Goal: Check status: Check status

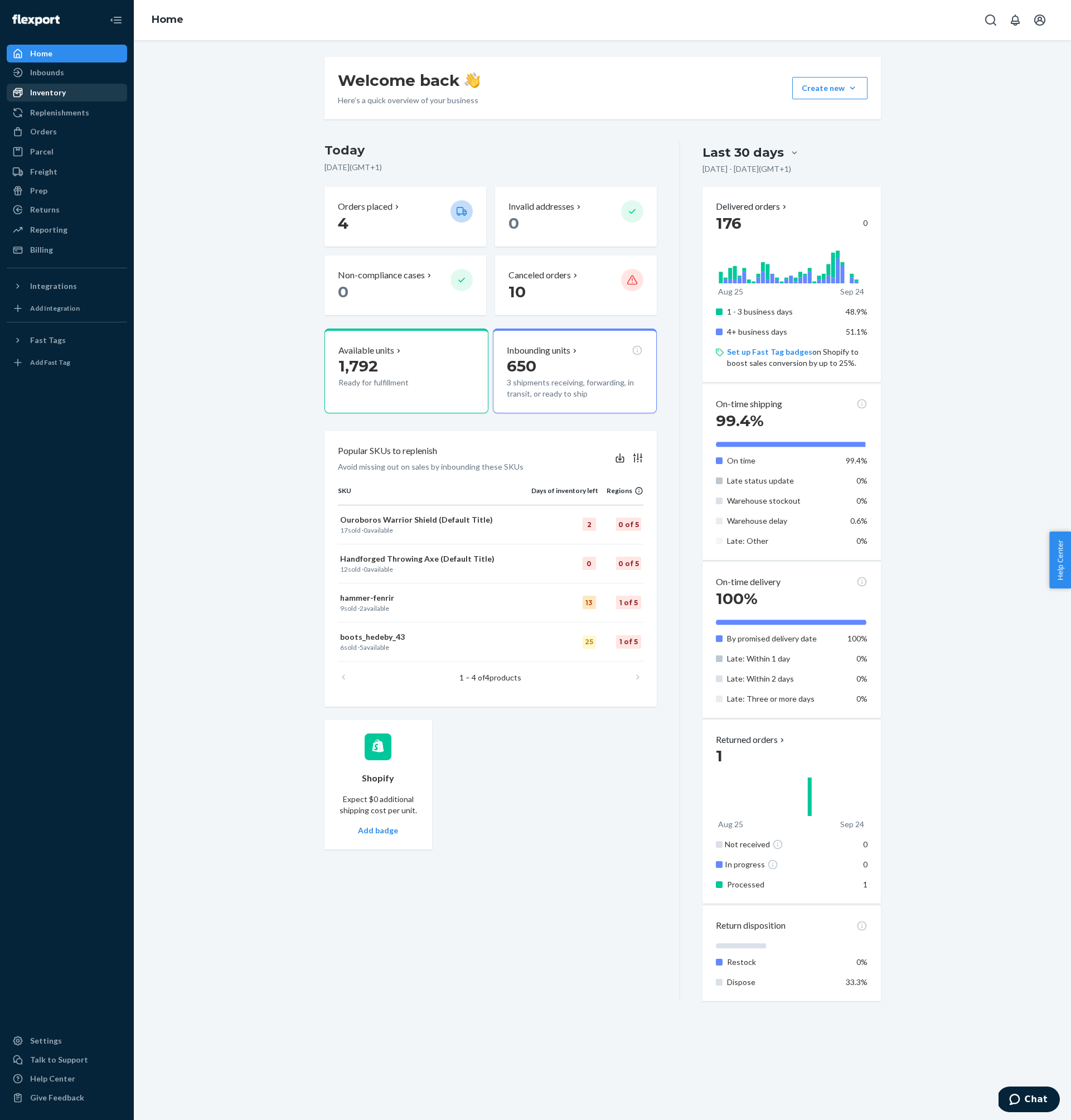
click at [70, 93] on div "Inventory" at bounding box center [67, 93] width 118 height 16
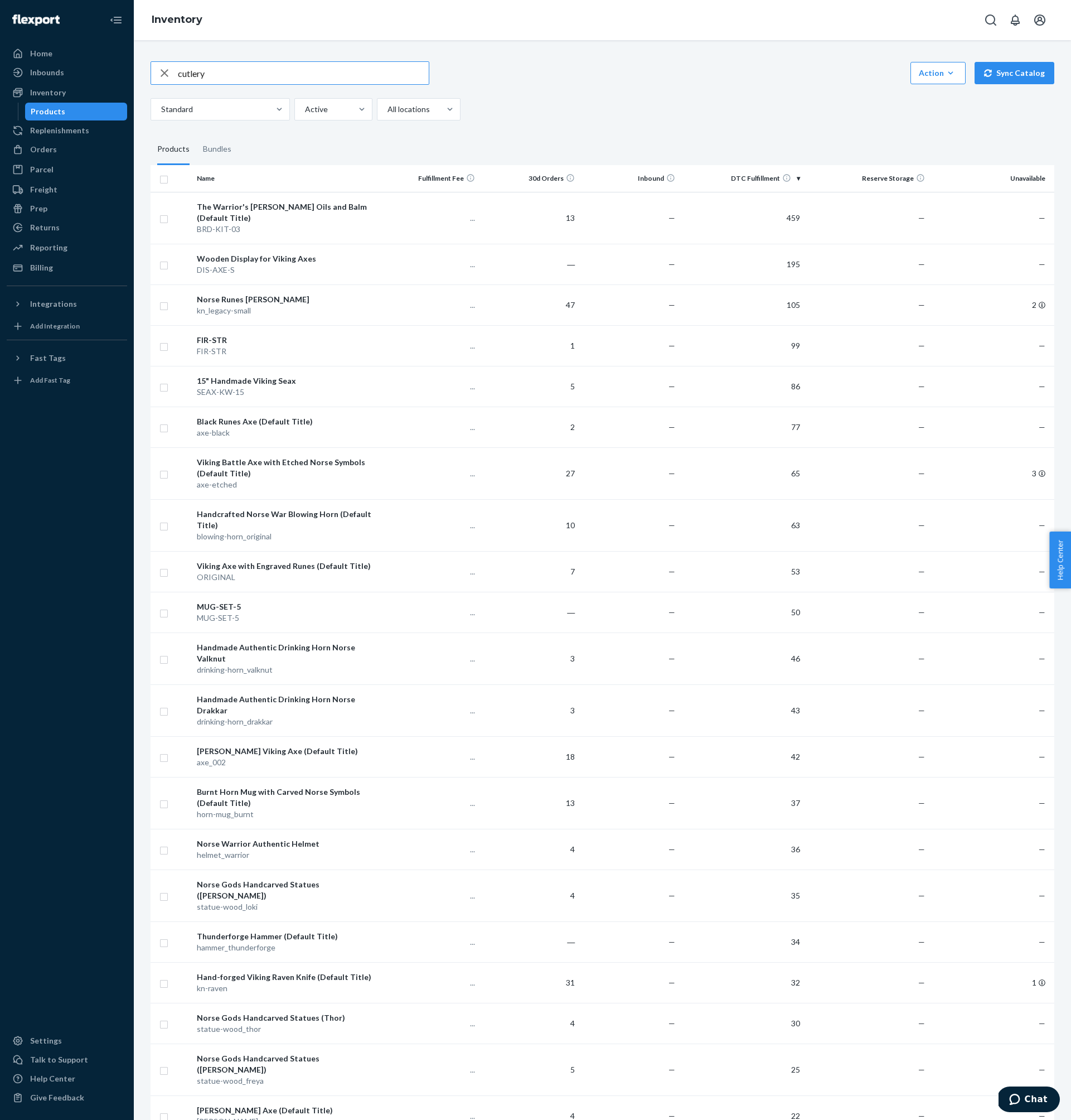
type input "cutlery"
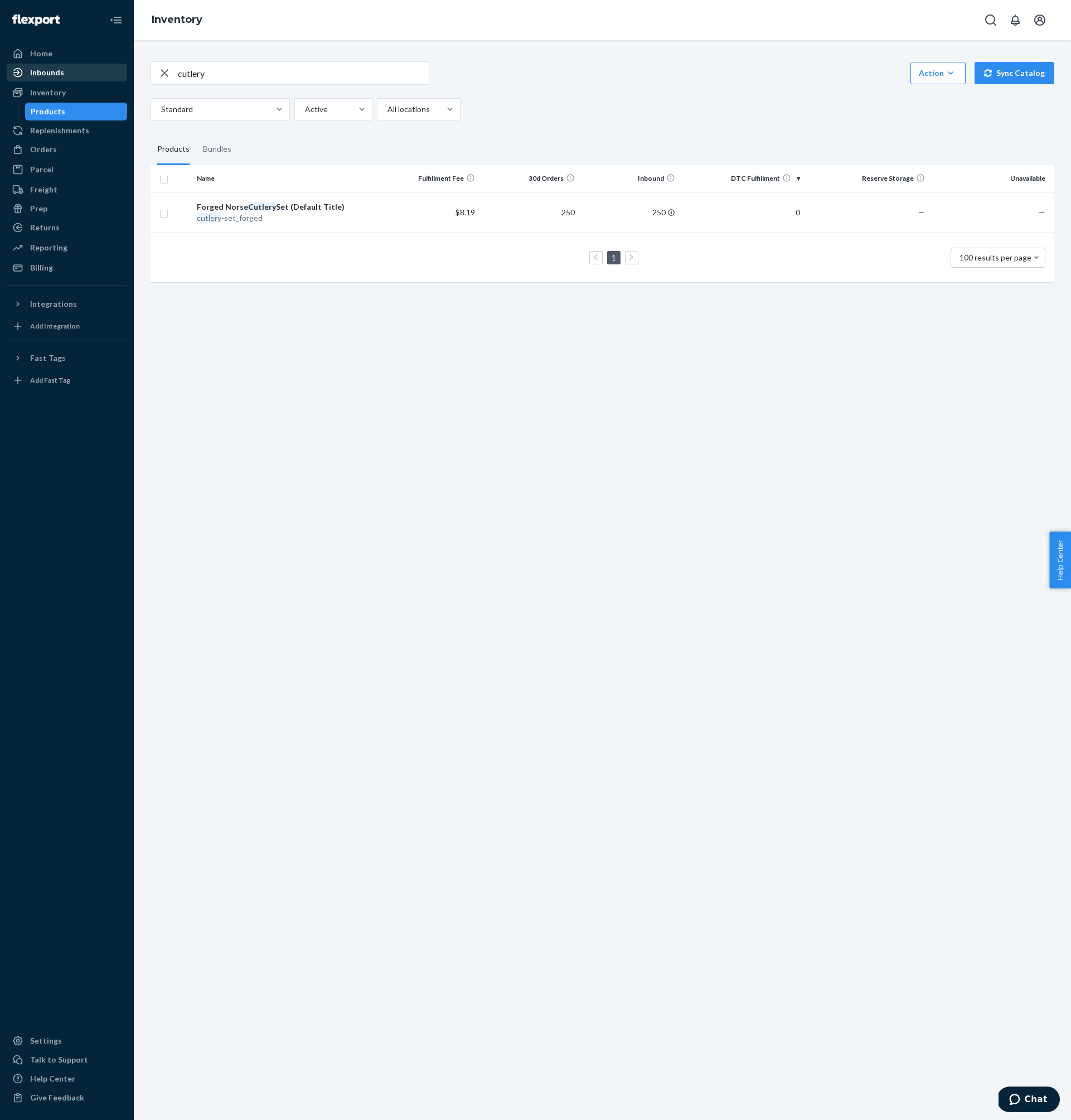
click at [88, 74] on div "Inbounds" at bounding box center [67, 72] width 118 height 16
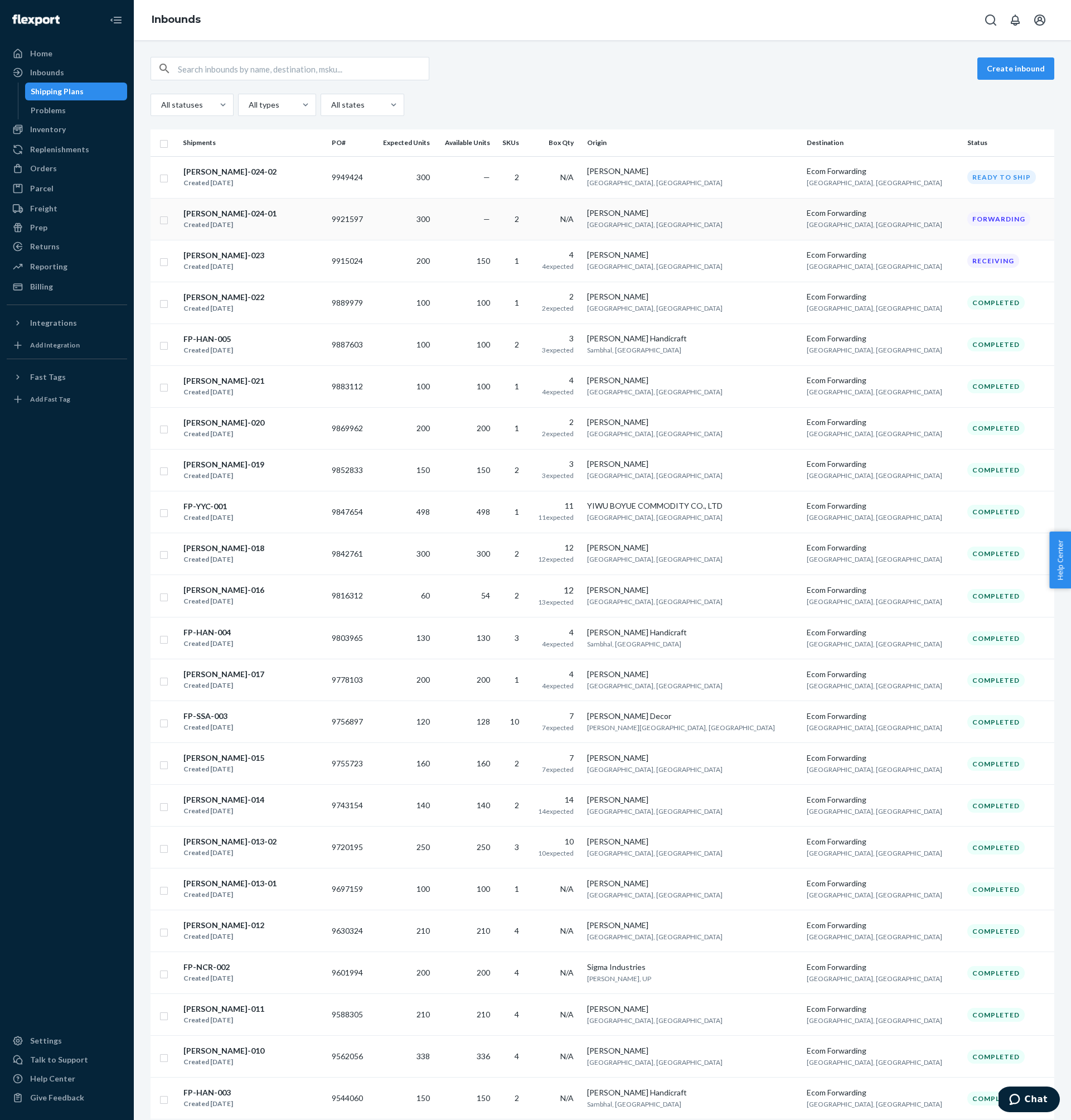
click at [224, 221] on div "Created [DATE]" at bounding box center [230, 224] width 93 height 11
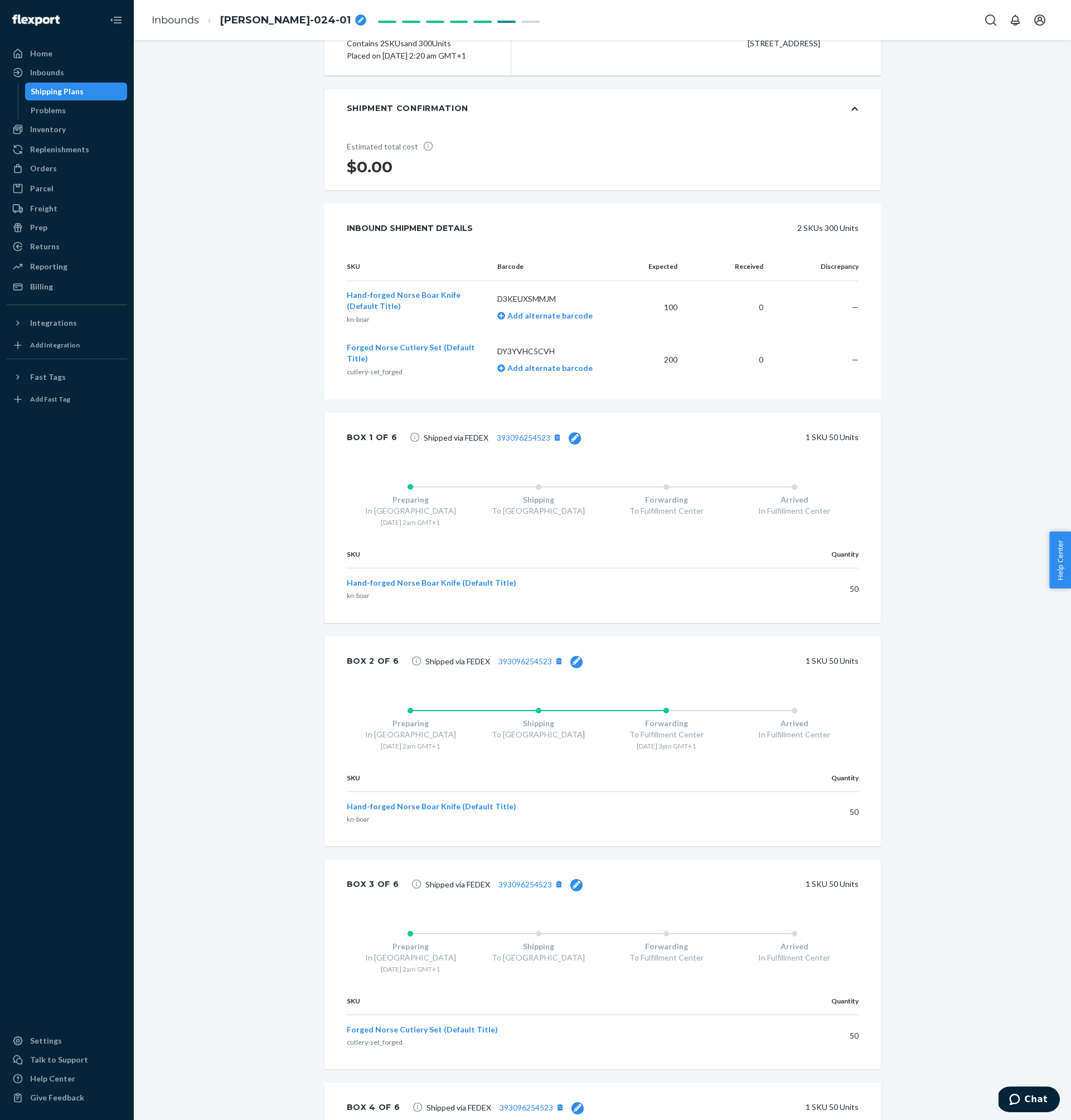
scroll to position [141, 0]
click at [523, 445] on link "393096254523" at bounding box center [524, 440] width 54 height 10
